Goal: Find specific page/section: Locate a particular part of the current website

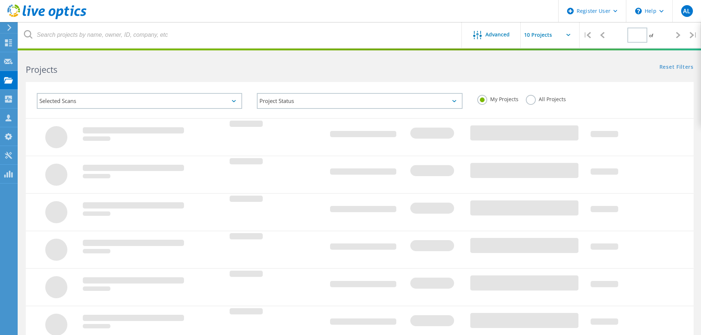
type input "1"
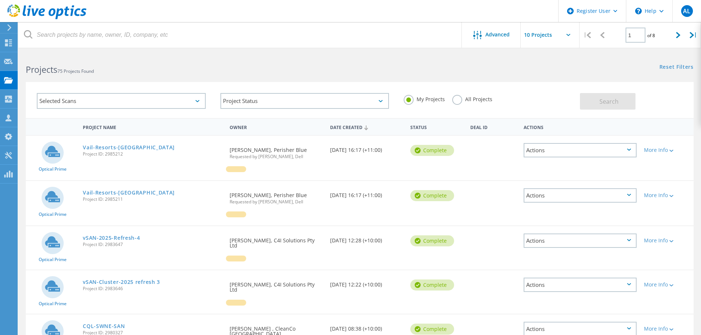
click at [478, 100] on label "All Projects" at bounding box center [472, 98] width 40 height 7
click at [0, 0] on input "All Projects" at bounding box center [0, 0] width 0 height 0
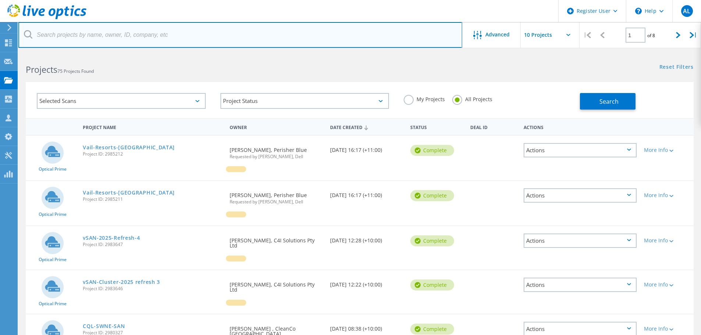
click at [338, 34] on input "text" at bounding box center [240, 35] width 444 height 26
type input "panthers"
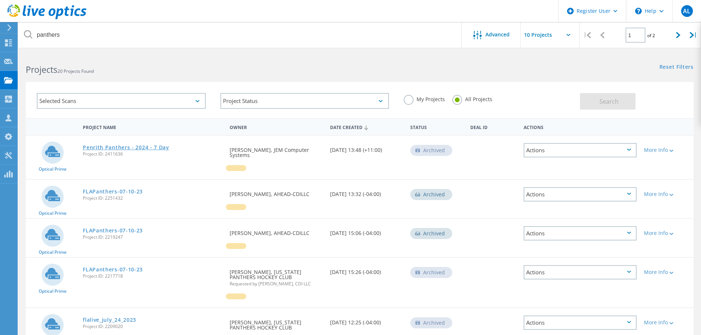
click at [148, 147] on link "Penrith Panthers - 2024 - 7 Day" at bounding box center [126, 147] width 87 height 5
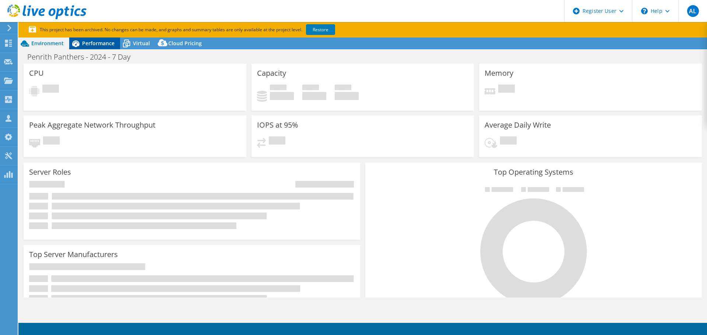
select select "USD"
click at [100, 45] on span "Performance" at bounding box center [98, 43] width 32 height 7
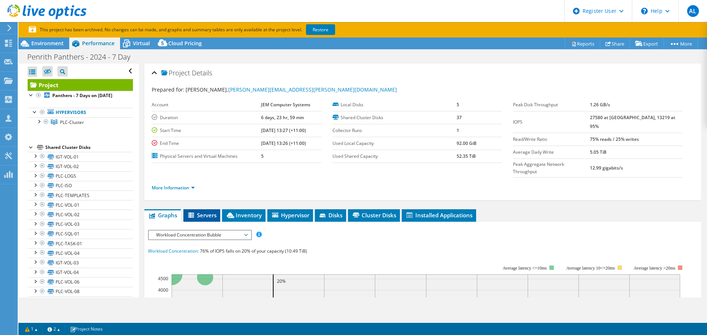
click at [213, 212] on span "Servers" at bounding box center [201, 215] width 29 height 7
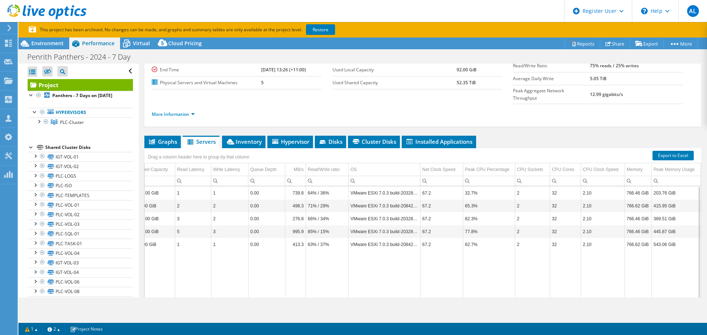
scroll to position [0, 148]
drag, startPoint x: 432, startPoint y: 288, endPoint x: 328, endPoint y: 176, distance: 152.7
click at [645, 284] on body "AL Dell User Andrew Larsen Andrew.Larsen@Dell.com Dell My Profile Log Out \n He…" at bounding box center [353, 167] width 707 height 335
click at [239, 138] on span "Inventory" at bounding box center [244, 141] width 36 height 7
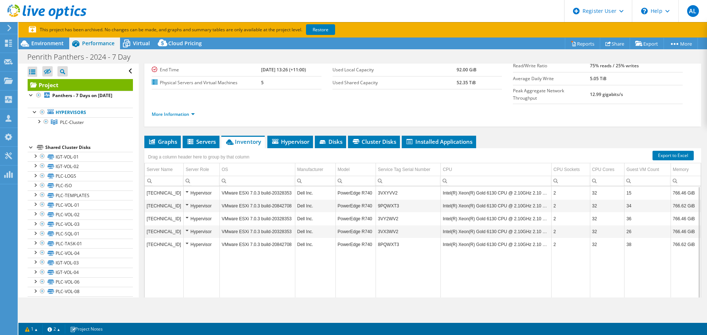
scroll to position [0, 2]
drag, startPoint x: 447, startPoint y: 286, endPoint x: 589, endPoint y: 278, distance: 143.1
click at [589, 278] on body "AL Dell User Andrew Larsen Andrew.Larsen@Dell.com Dell My Profile Log Out \n He…" at bounding box center [353, 167] width 707 height 335
click at [302, 138] on span "Hypervisor" at bounding box center [290, 141] width 38 height 7
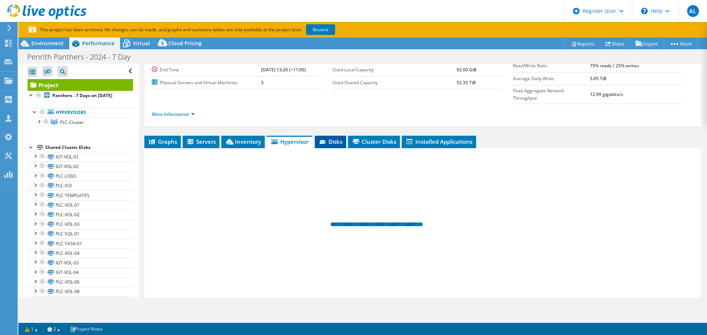
click at [334, 138] on span "Disks" at bounding box center [330, 141] width 24 height 7
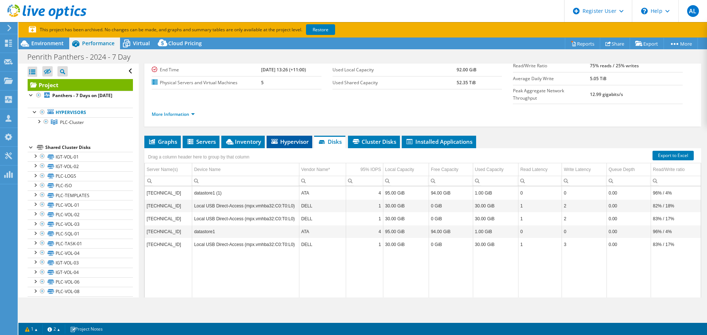
click at [288, 138] on span "Hypervisor" at bounding box center [289, 141] width 38 height 7
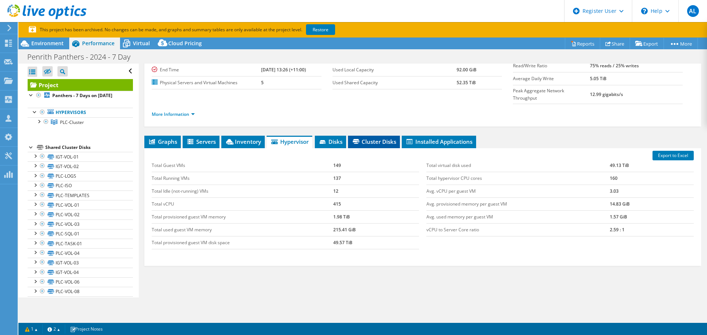
click at [359, 139] on icon at bounding box center [356, 141] width 7 height 5
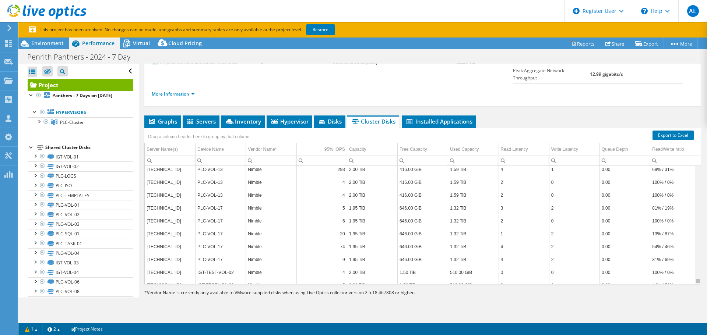
scroll to position [2266, 0]
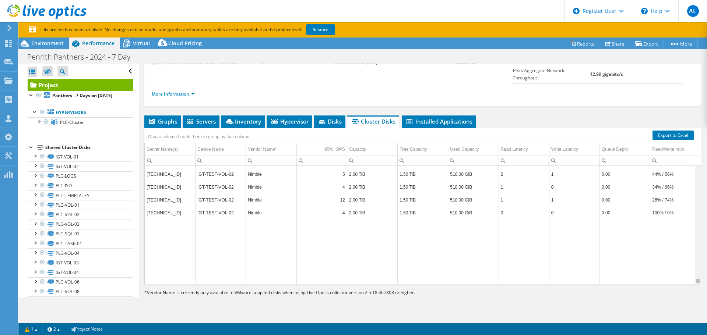
drag, startPoint x: 694, startPoint y: 201, endPoint x: 692, endPoint y: 271, distance: 69.2
click at [692, 271] on body "AL Dell User Andrew Larsen Andrew.Larsen@Dell.com Dell My Profile Log Out \n He…" at bounding box center [353, 167] width 707 height 335
